Goal: Transaction & Acquisition: Purchase product/service

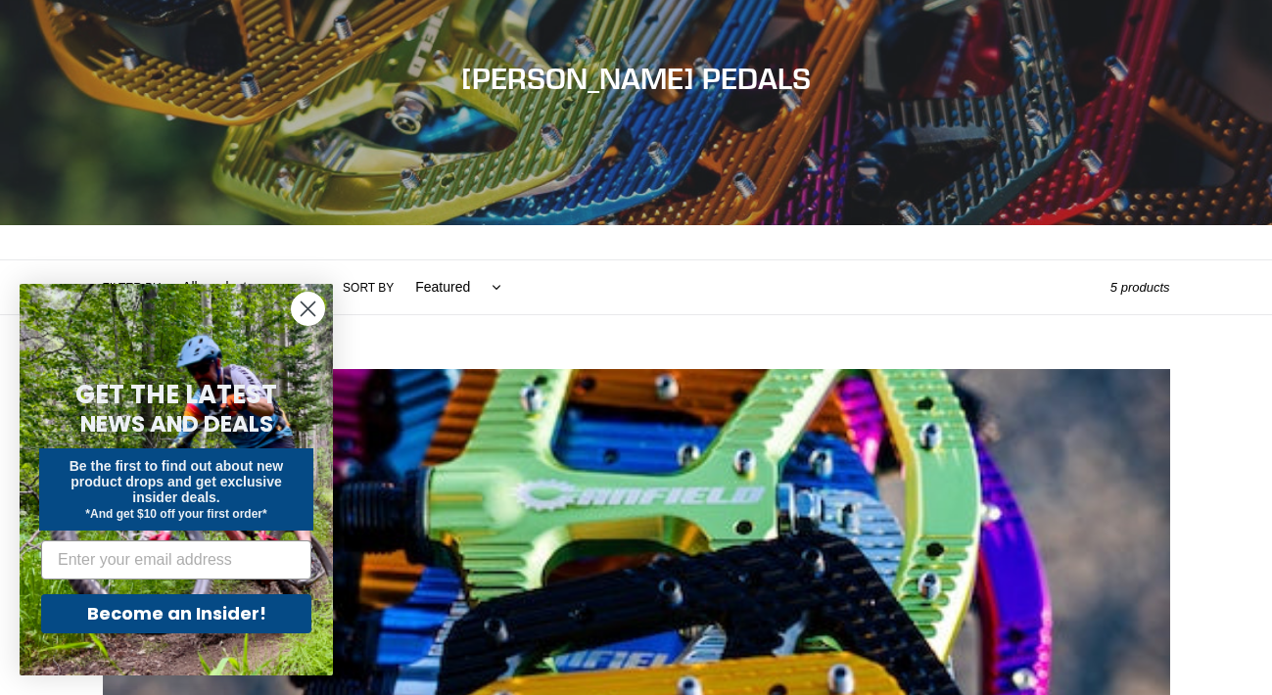
scroll to position [222, 0]
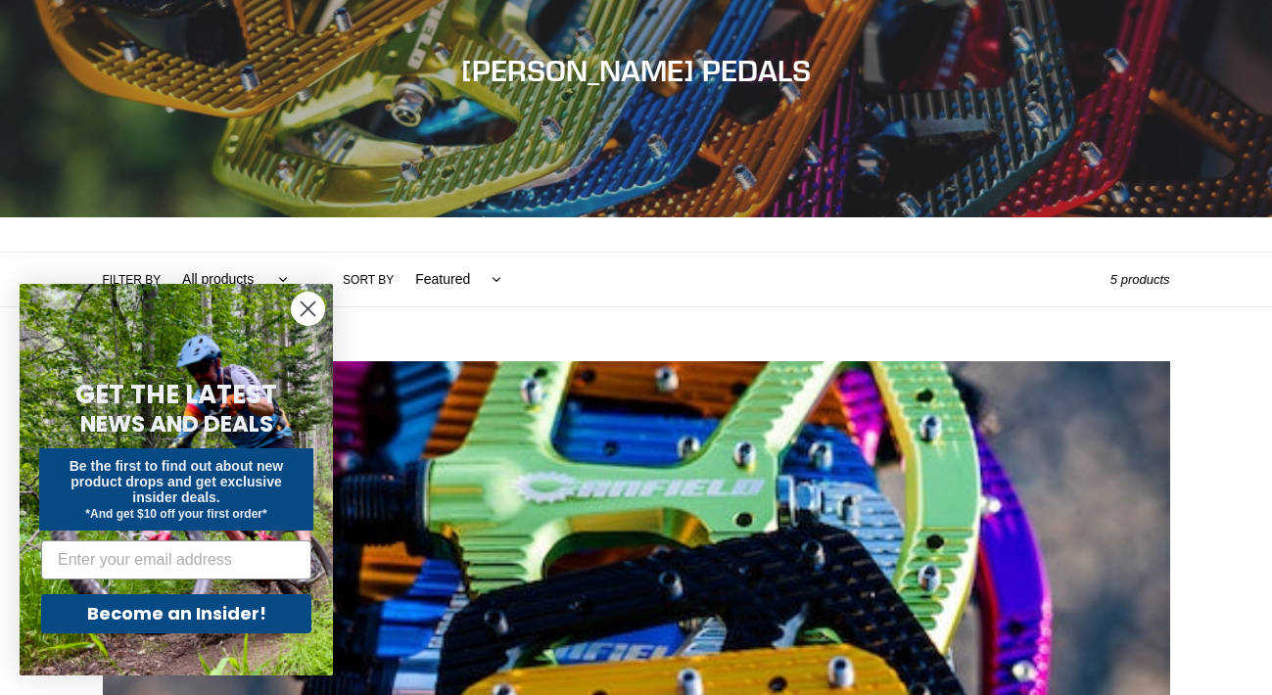
click at [313, 306] on circle "Close dialog" at bounding box center [308, 309] width 32 height 32
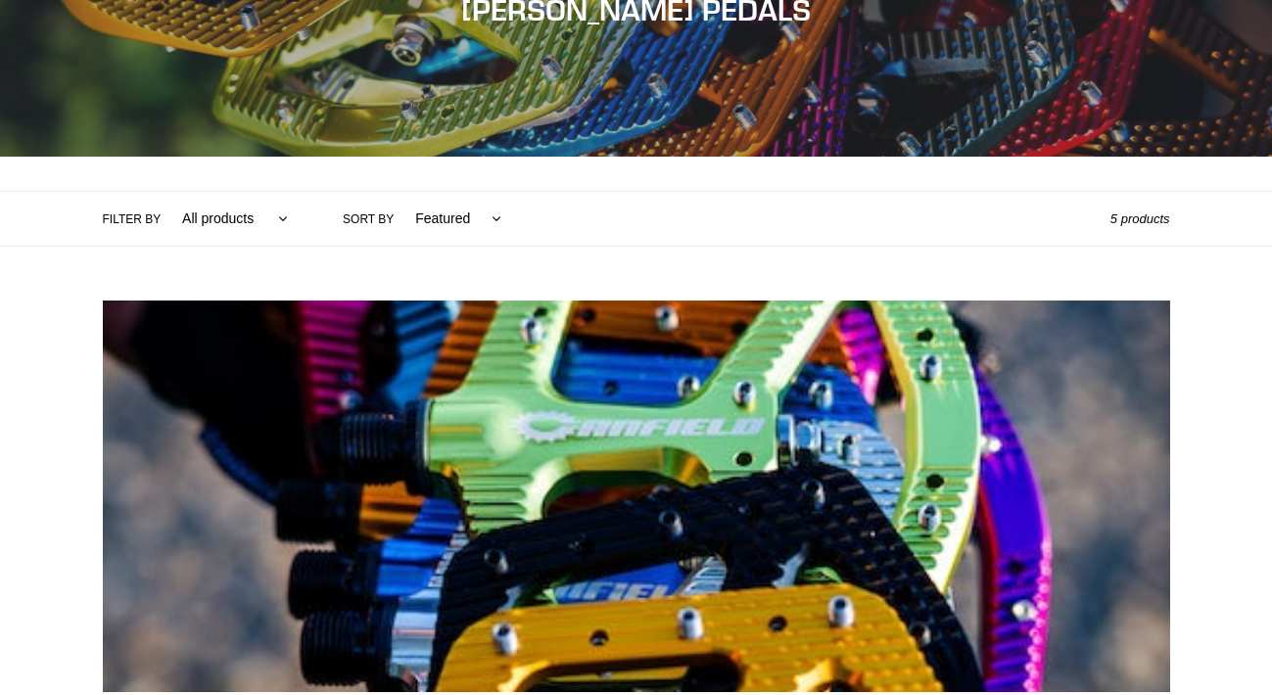
scroll to position [282, 0]
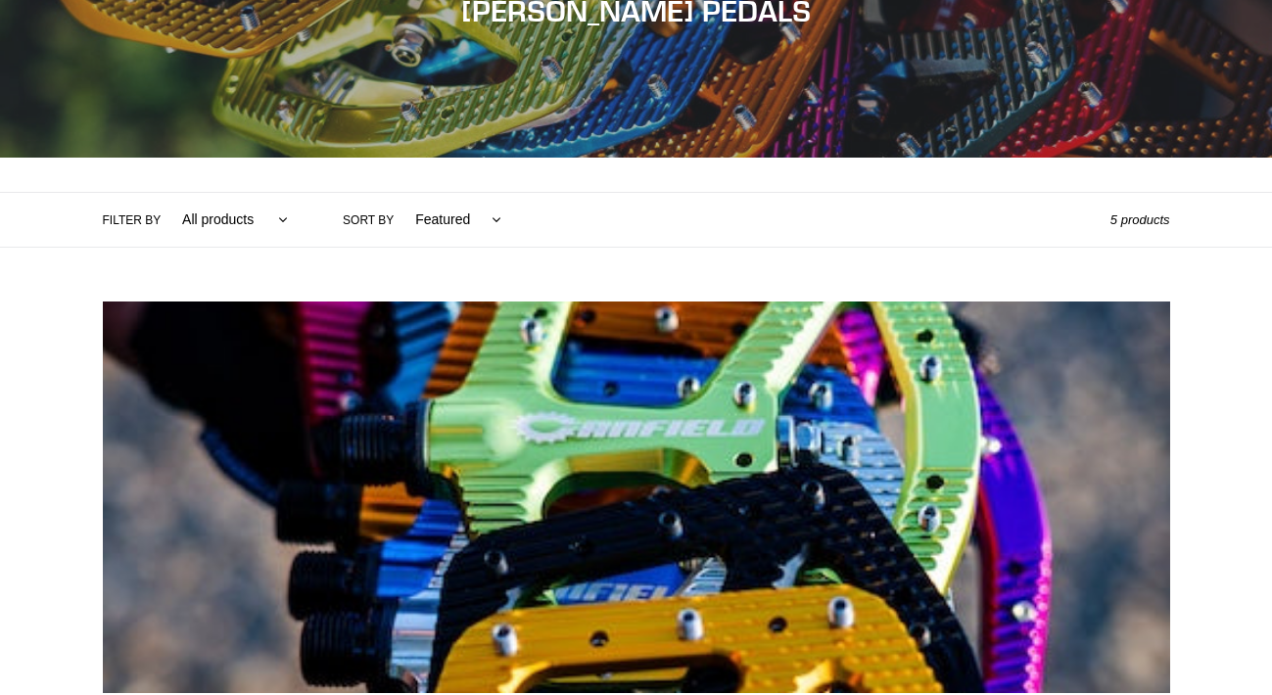
click at [232, 220] on select "All products Components Crampon Ultimate [GEOGRAPHIC_DATA]" at bounding box center [229, 220] width 131 height 54
select select "/collections/pedals/crampon-ultimate"
click at [164, 193] on select "All products Components Crampon Ultimate [GEOGRAPHIC_DATA]" at bounding box center [229, 220] width 131 height 54
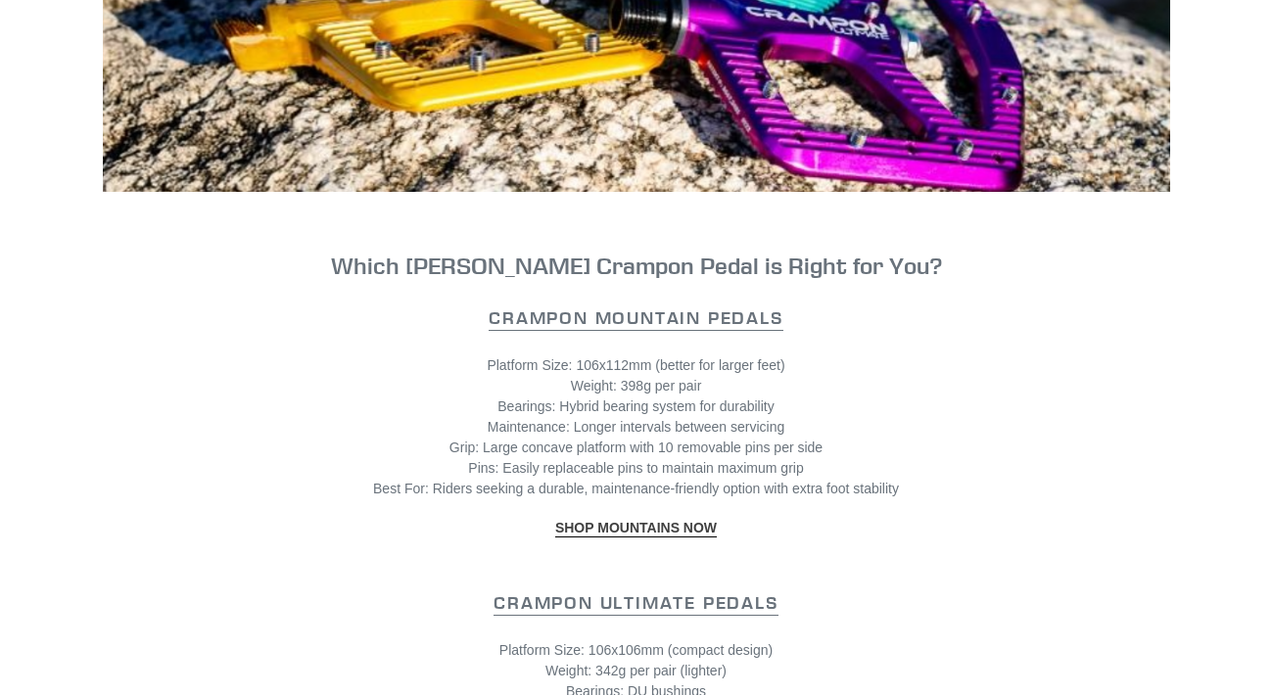
scroll to position [1630, 0]
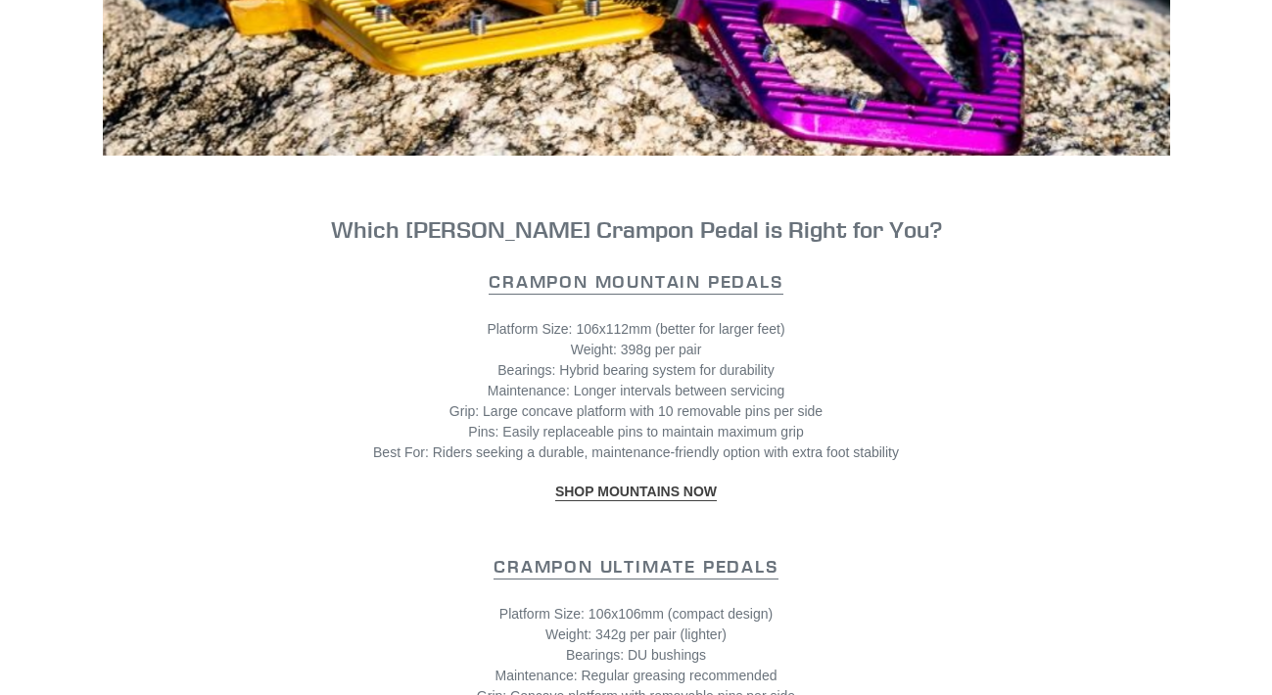
click at [644, 494] on strong "SHOP MOUNTAINS NOW" at bounding box center [636, 492] width 162 height 16
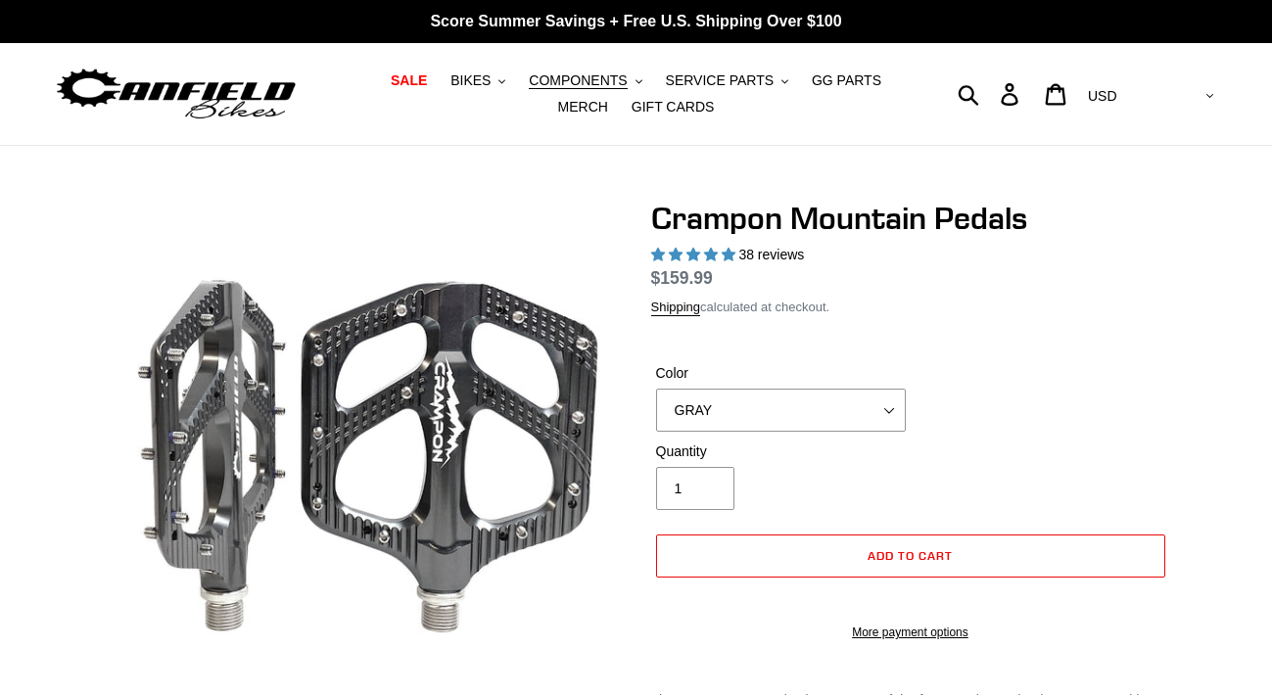
select select "highest-rating"
click at [895, 432] on select "GRAY BLACK STEALTH - Sold out POLISHED RED BLUE [GEOGRAPHIC_DATA] ORANGE PNW GR…" at bounding box center [781, 410] width 250 height 43
select select "GOLD - Sold out"
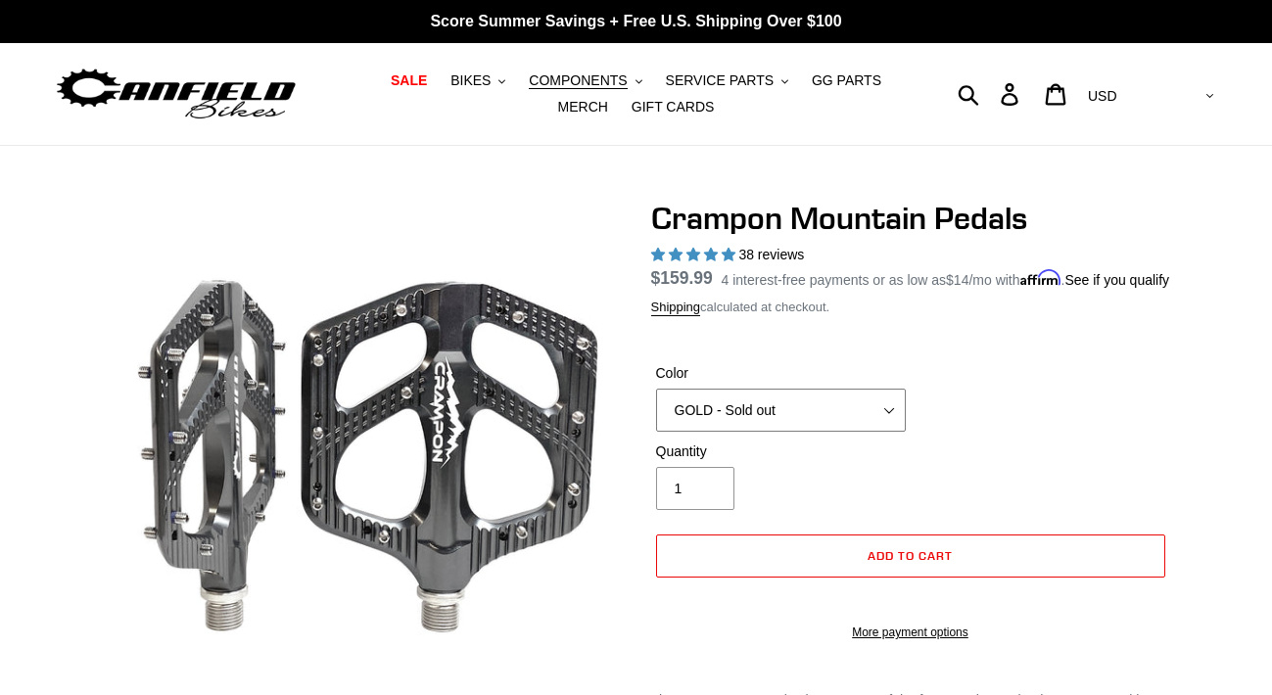
click at [656, 412] on select "GRAY BLACK STEALTH - Sold out POLISHED RED BLUE [GEOGRAPHIC_DATA] ORANGE PNW GR…" at bounding box center [781, 410] width 250 height 43
